Goal: Information Seeking & Learning: Find specific fact

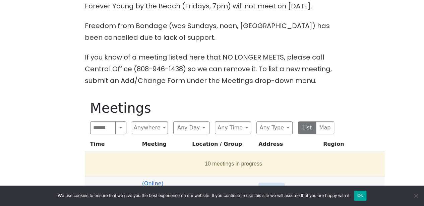
scroll to position [268, 0]
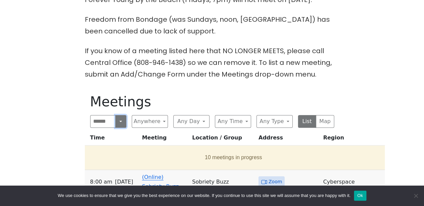
click at [121, 115] on button "Search" at bounding box center [120, 121] width 11 height 13
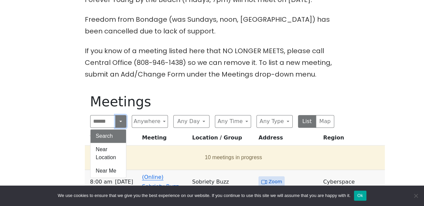
click at [121, 115] on button "Search" at bounding box center [120, 121] width 11 height 13
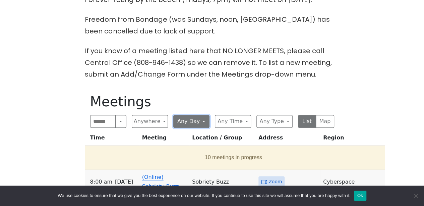
click at [206, 115] on button "Any Day" at bounding box center [191, 121] width 36 height 13
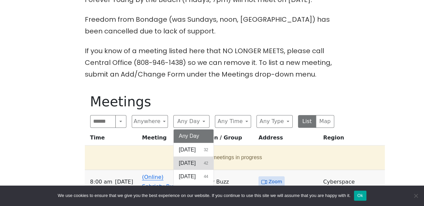
click at [196, 159] on span "[DATE]" at bounding box center [187, 163] width 17 height 8
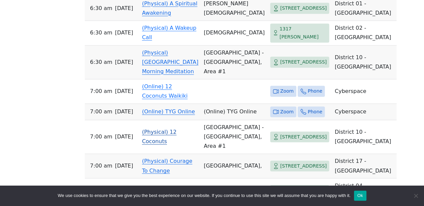
scroll to position [491, 0]
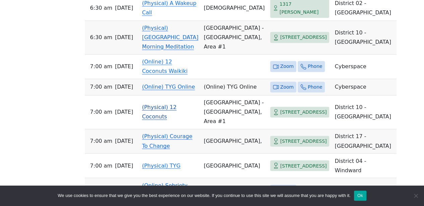
click at [151, 129] on td "(Physical) 12 Coconuts" at bounding box center [170, 112] width 62 height 34
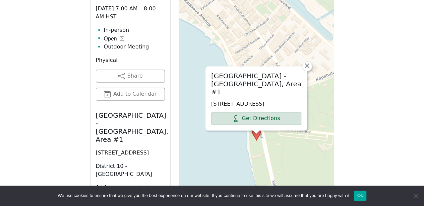
scroll to position [478, 0]
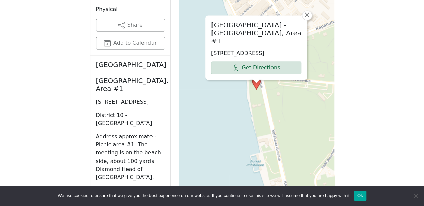
drag, startPoint x: 95, startPoint y: 73, endPoint x: 155, endPoint y: 73, distance: 59.6
click at [155, 98] on p "[STREET_ADDRESS]" at bounding box center [130, 102] width 69 height 8
copy p "[STREET_ADDRESS]"
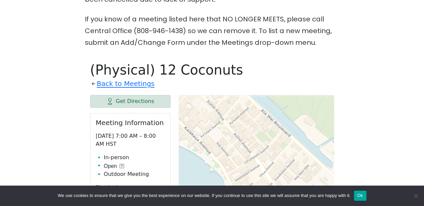
scroll to position [299, 0]
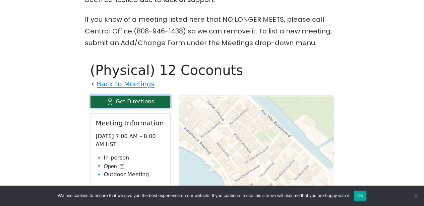
click at [134, 95] on link "Get Directions" at bounding box center [130, 101] width 80 height 13
